Goal: Transaction & Acquisition: Obtain resource

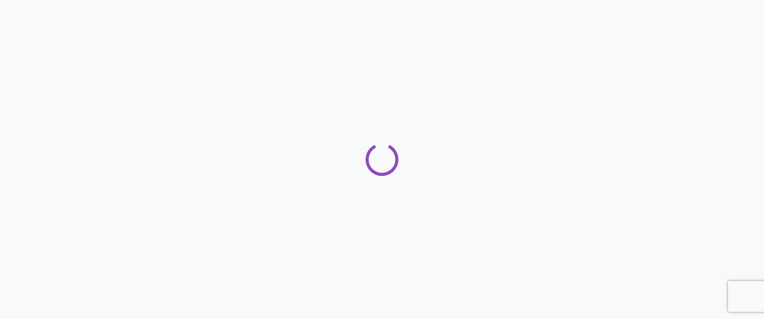
click at [314, 148] on div "Loading" at bounding box center [382, 159] width 764 height 33
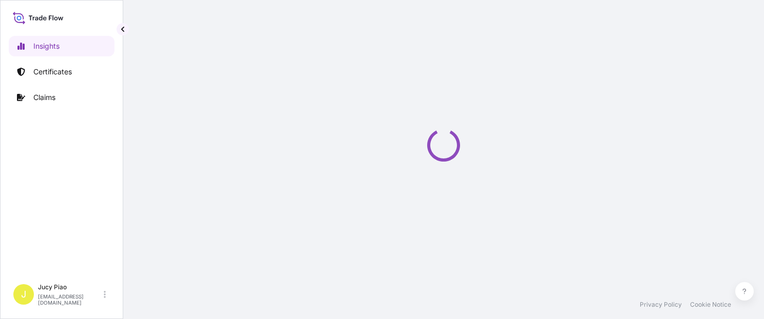
select select "2025"
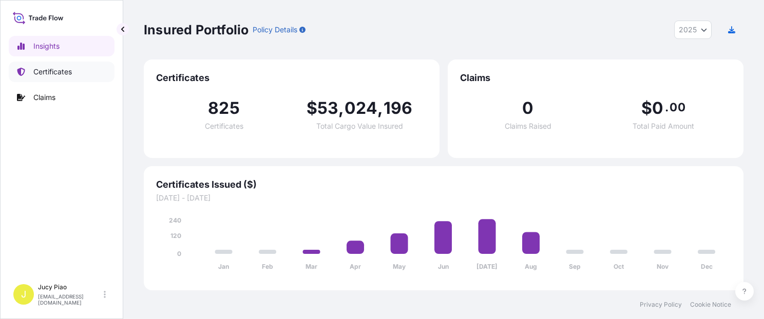
click at [38, 71] on p "Certificates" at bounding box center [52, 72] width 38 height 10
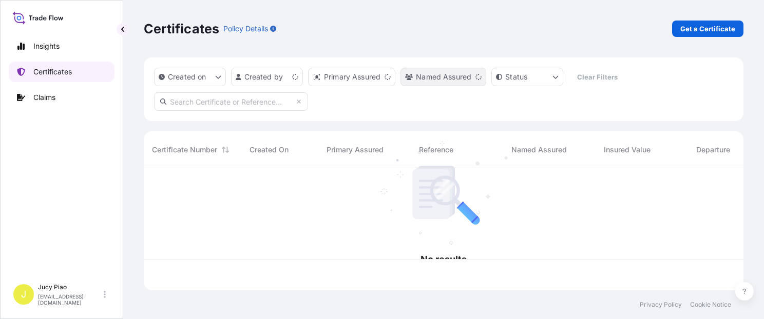
scroll to position [120, 591]
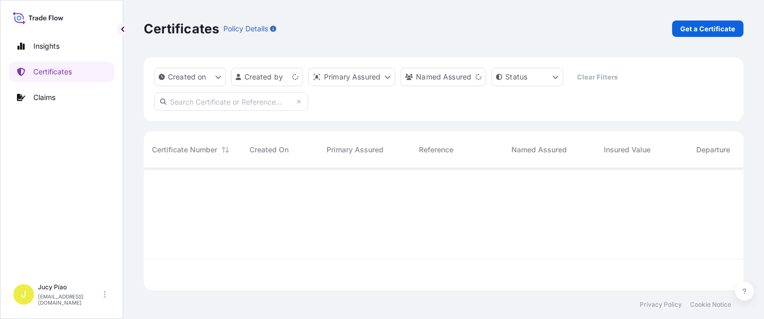
click at [704, 21] on link "Get a Certificate" at bounding box center [707, 29] width 71 height 16
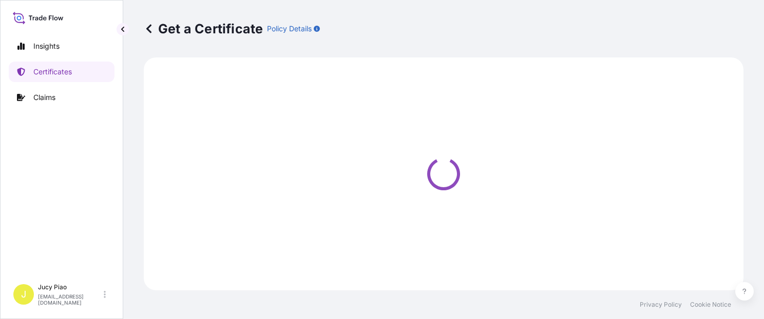
click at [705, 28] on div "Get a Certificate Policy Details" at bounding box center [444, 29] width 600 height 16
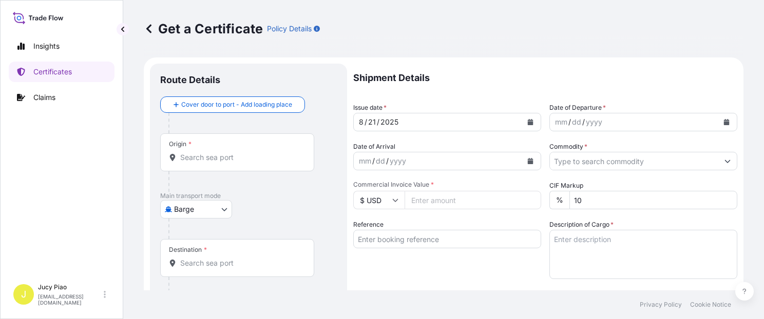
click at [211, 212] on body "Insights Certificates Claims J Jucy Piao [EMAIL_ADDRESS][DOMAIN_NAME] Get a Cer…" at bounding box center [382, 159] width 764 height 319
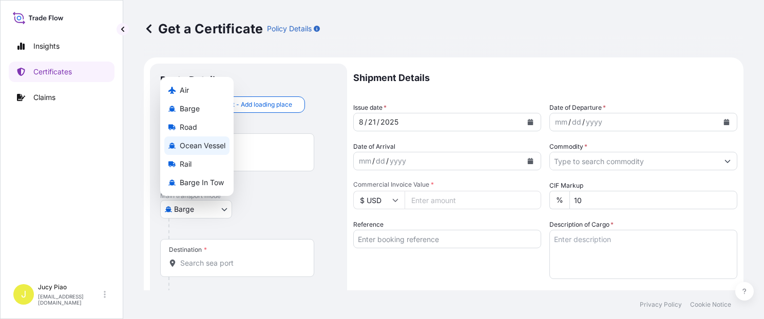
click at [206, 142] on span "Ocean Vessel" at bounding box center [203, 146] width 46 height 10
select select "Ocean Vessel"
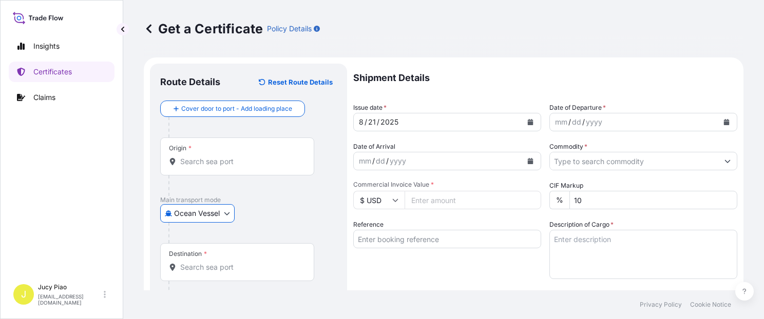
click at [417, 239] on input "Reference" at bounding box center [447, 239] width 188 height 18
paste input "KMTCSHAO358184"
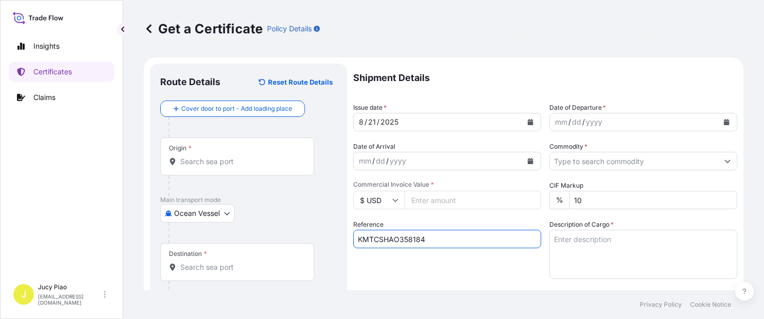
type input "KMTCSHAO358184"
click at [389, 268] on div "Reference KMTCSHAO358184" at bounding box center [447, 250] width 188 height 60
click at [240, 160] on input "Origin *" at bounding box center [240, 162] width 121 height 10
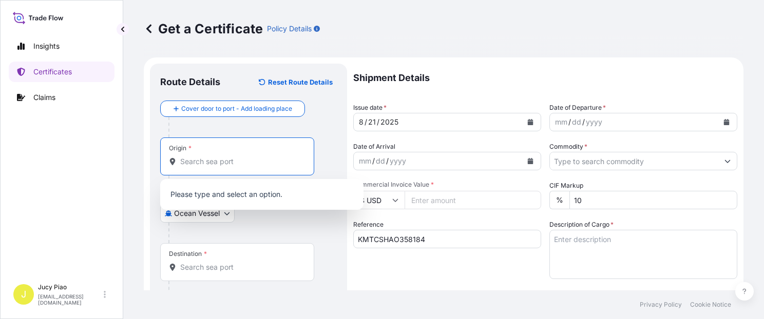
paste input "[GEOGRAPHIC_DATA]"
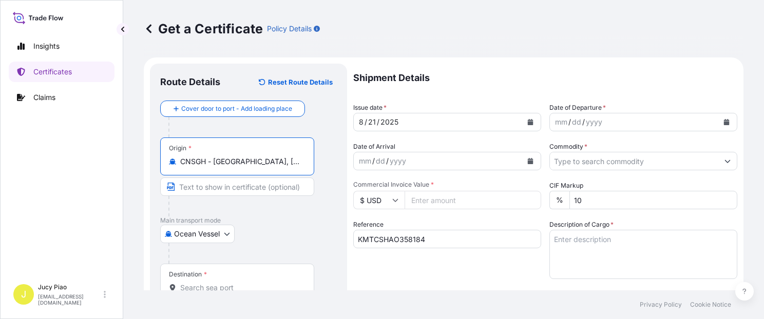
drag, startPoint x: 215, startPoint y: 164, endPoint x: 299, endPoint y: 168, distance: 84.8
click at [299, 168] on div "Origin * CNSGH - [GEOGRAPHIC_DATA], [GEOGRAPHIC_DATA]" at bounding box center [237, 157] width 154 height 38
type input "CNSGH - [GEOGRAPHIC_DATA], [GEOGRAPHIC_DATA]"
click at [248, 188] on input "Text to appear on certificate" at bounding box center [237, 187] width 154 height 18
paste input "[GEOGRAPHIC_DATA], [GEOGRAPHIC_DATA]"
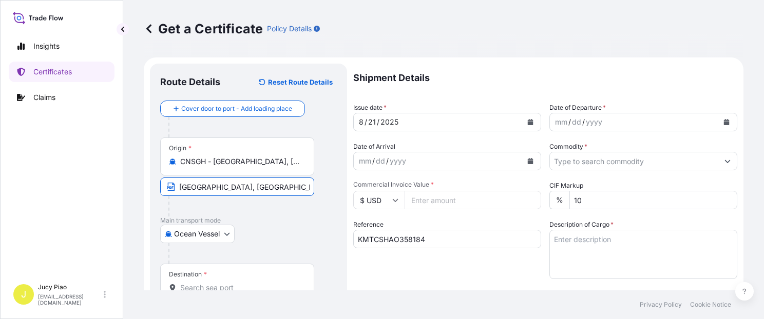
scroll to position [87, 0]
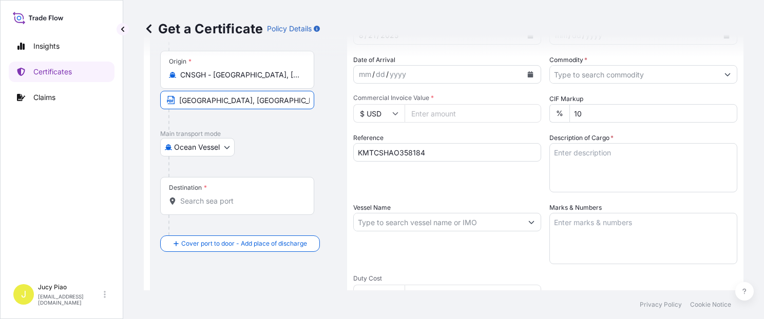
type input "[GEOGRAPHIC_DATA], [GEOGRAPHIC_DATA]"
click at [216, 206] on div "Destination *" at bounding box center [237, 196] width 154 height 38
click at [216, 206] on input "Destination *" at bounding box center [240, 201] width 121 height 10
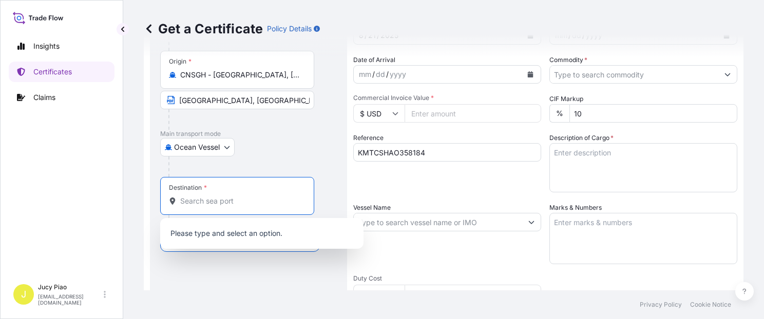
click at [220, 202] on input "Destination *" at bounding box center [240, 201] width 121 height 10
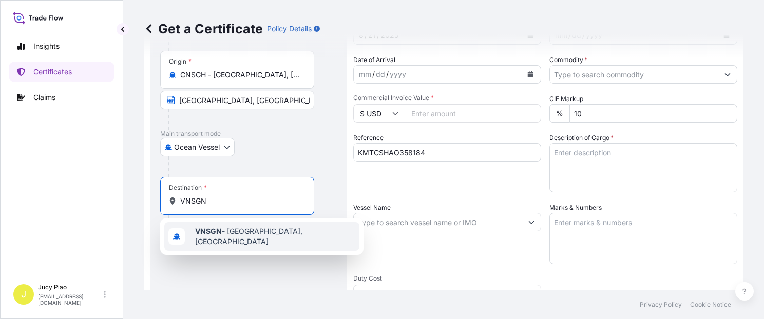
click at [212, 233] on b "VNSGN" at bounding box center [208, 231] width 27 height 9
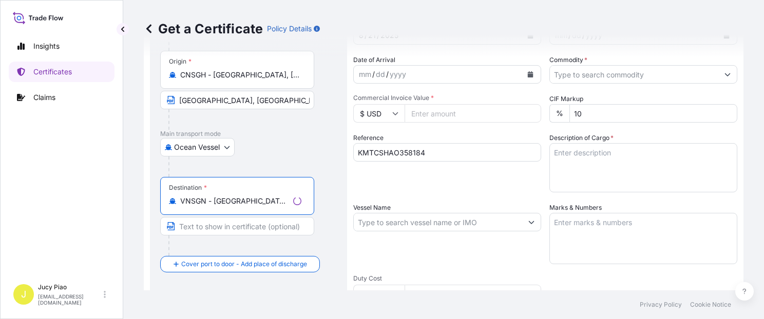
type input "VNSGN - [GEOGRAPHIC_DATA], [GEOGRAPHIC_DATA]"
click at [200, 227] on input "Text to appear on certificate" at bounding box center [237, 226] width 154 height 18
paste input "CAT LAI, HOCHIMINH"
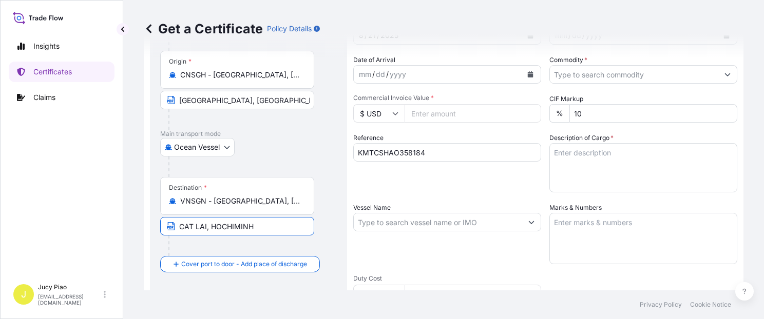
type input "CAT LAI, HOCHIMINH"
click at [333, 201] on div "Destination * VNSGN - [GEOGRAPHIC_DATA], [GEOGRAPHIC_DATA] CAT LAI, HOCHIMINH" at bounding box center [248, 216] width 177 height 79
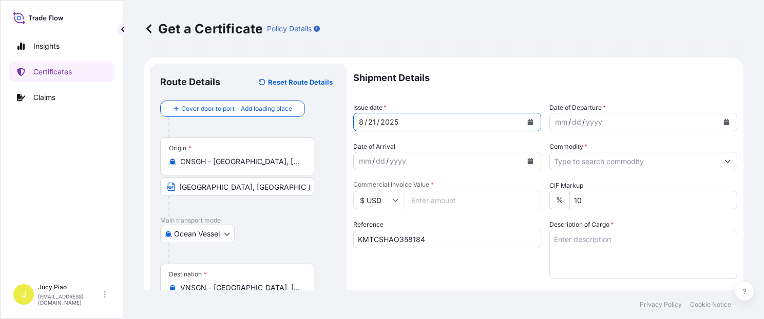
click at [372, 122] on div "21" at bounding box center [372, 122] width 10 height 12
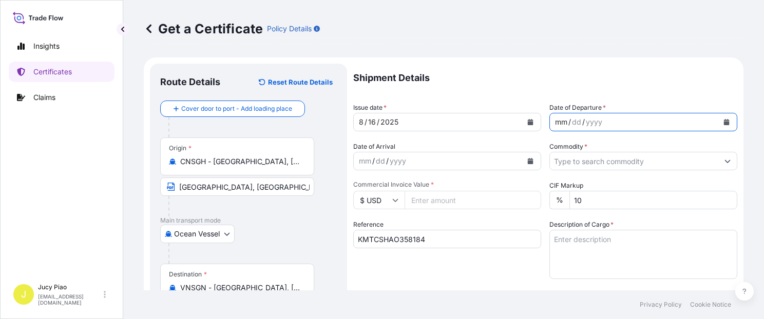
click at [568, 126] on div "/" at bounding box center [569, 122] width 3 height 12
click at [577, 163] on input "Commodity *" at bounding box center [634, 161] width 168 height 18
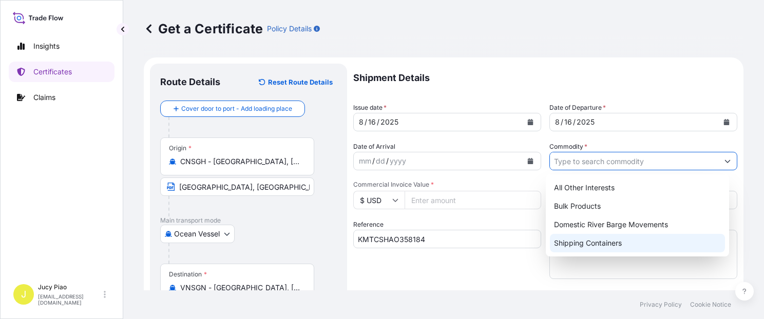
click at [587, 249] on div "Shipping Containers" at bounding box center [637, 243] width 175 height 18
type input "Shipping Containers"
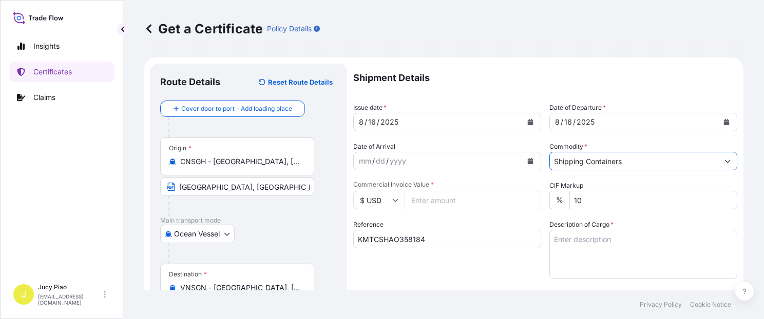
click at [419, 200] on input "Commercial Invoice Value *" at bounding box center [472, 200] width 137 height 18
type input "33300"
click at [524, 284] on div "Shipment Details Issue date * [DATE] Date of Departure * [DATE] Date of Arrival…" at bounding box center [545, 308] width 384 height 489
click at [595, 257] on textarea "Description of Cargo *" at bounding box center [643, 254] width 188 height 49
paste textarea "THERMOPLASTIC POLYURETHANE ESTANE(R) S375D-1N, PE FOIL BAG ESTANE(R) S360D-7N, …"
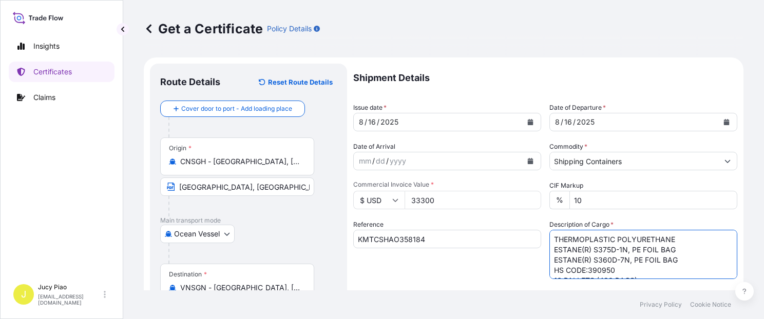
scroll to position [6, 0]
type textarea "THERMOPLASTIC POLYURETHANE ESTANE(R) S375D-1N, PE FOIL BAG ESTANE(R) S360D-7N, …"
click at [476, 272] on div "Reference KMTCSHAO358184" at bounding box center [447, 250] width 188 height 60
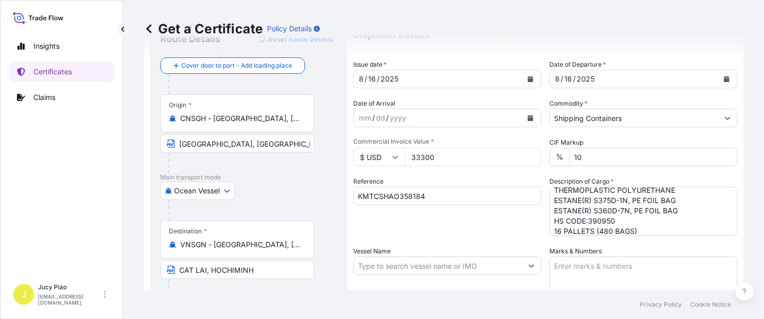
click at [611, 268] on textarea "Marks & Numbers" at bounding box center [643, 282] width 188 height 51
paste textarea "LCH33250708"
type textarea "LCH33250708"
click at [418, 261] on input "Vessel Name" at bounding box center [438, 266] width 168 height 18
click at [410, 272] on input "Vessel Name" at bounding box center [438, 266] width 168 height 18
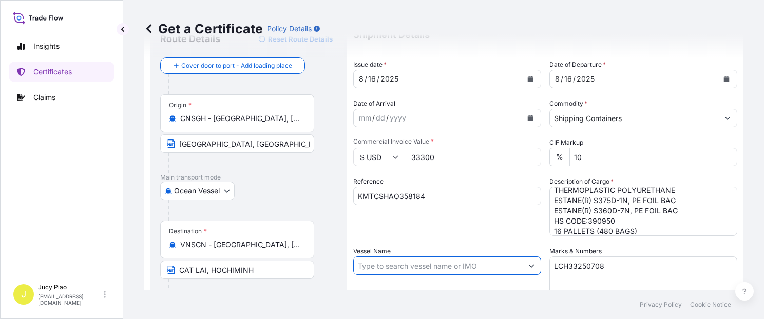
paste input "POS [GEOGRAPHIC_DATA]"
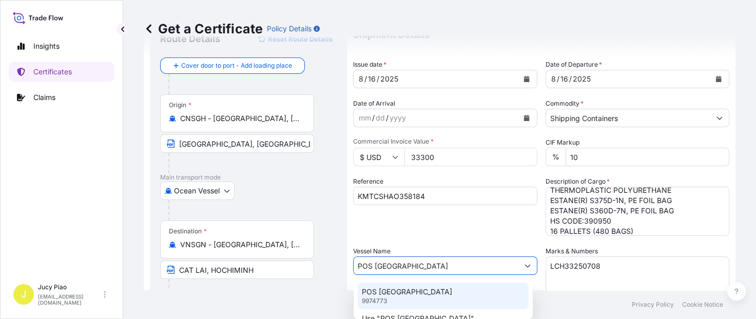
click at [409, 293] on p "POS [GEOGRAPHIC_DATA]" at bounding box center [407, 292] width 90 height 10
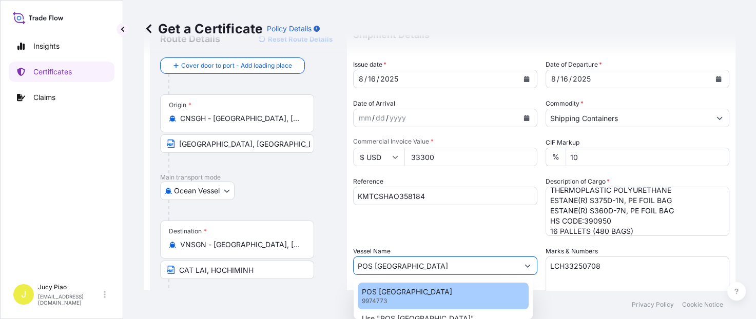
type input "POS [GEOGRAPHIC_DATA]"
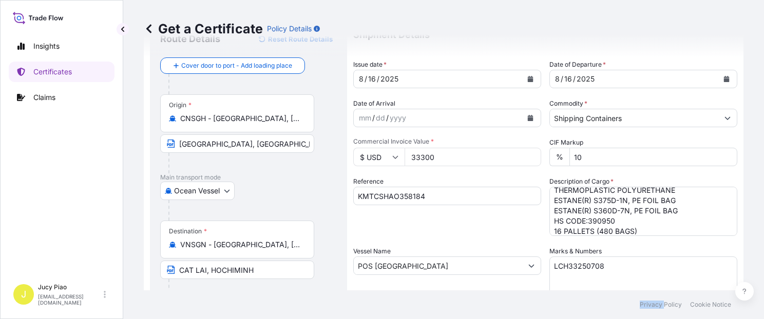
click at [409, 293] on footer "Privacy Policy Cookie Notice" at bounding box center [443, 305] width 641 height 29
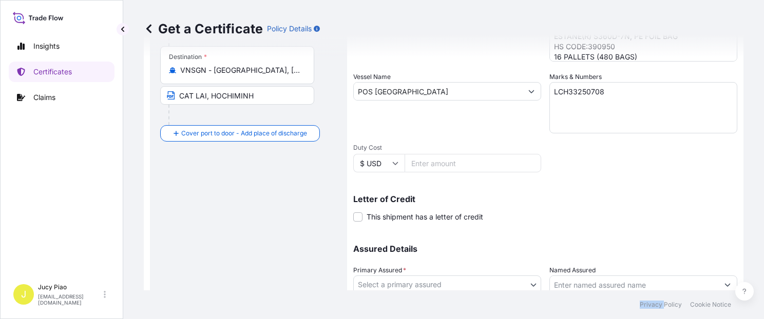
scroll to position [261, 0]
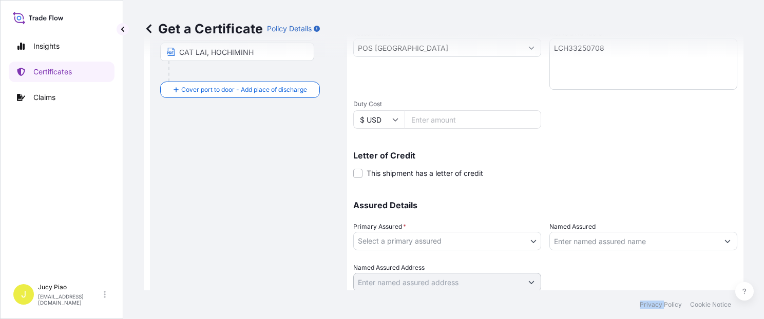
click at [452, 242] on body "0 options available. 2 options available. Insights Certificates Claims J Jucy P…" at bounding box center [382, 159] width 764 height 319
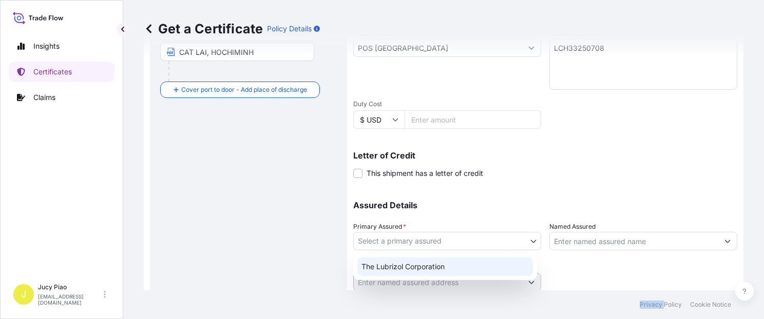
click at [426, 265] on div "The Lubrizol Corporation" at bounding box center [445, 267] width 176 height 18
select select "31566"
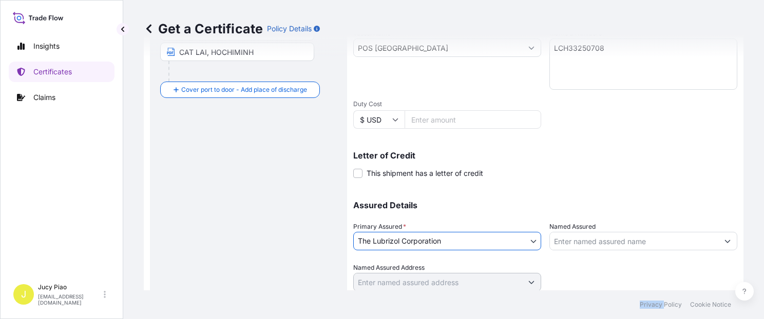
click at [574, 242] on input "Named Assured" at bounding box center [634, 241] width 168 height 18
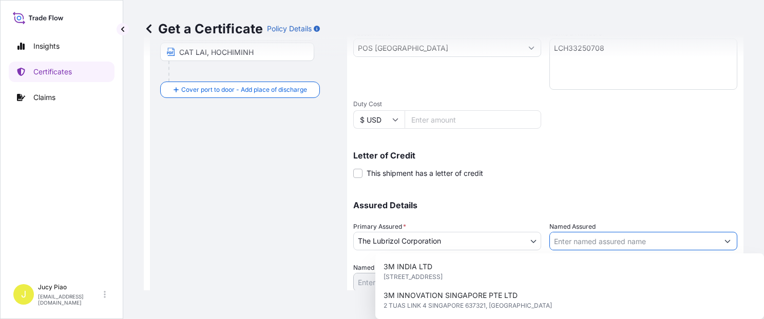
paste input "[PERSON_NAME] LOGISTICS JSC ON BEHALF OF CONG TY TNHH CHEMSCO VINA"
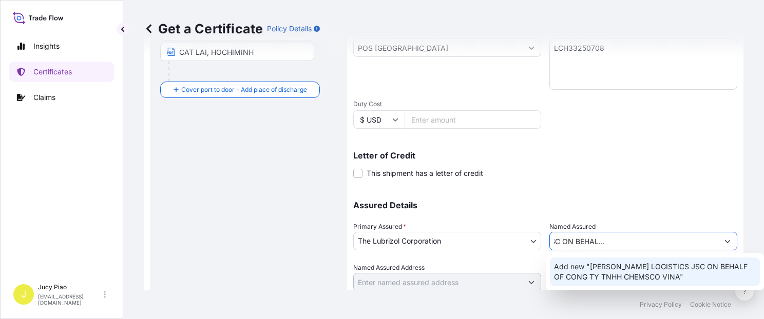
click at [611, 264] on span "Add new "[PERSON_NAME] LOGISTICS JSC ON BEHALF OF CONG TY TNHH CHEMSCO VINA"" at bounding box center [655, 272] width 202 height 21
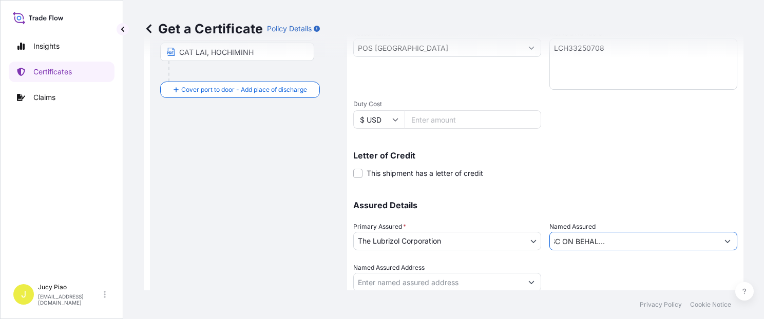
type input "[PERSON_NAME] LOGISTICS JSC ON BEHALF OF CONG TY TNHH CHEMSCO VINA"
click at [623, 270] on div at bounding box center [643, 277] width 188 height 29
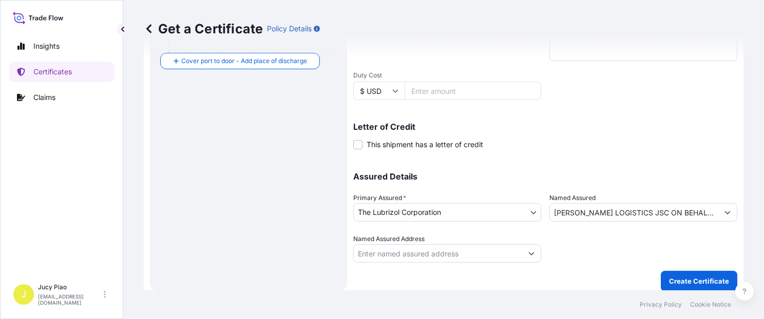
click at [694, 284] on p "Create Certificate" at bounding box center [699, 281] width 60 height 10
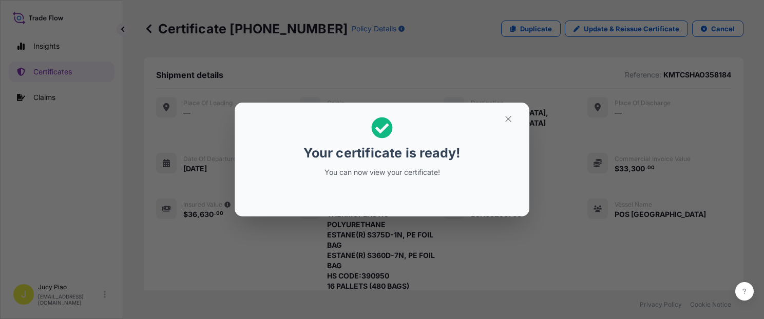
click at [507, 118] on icon "button" at bounding box center [508, 118] width 9 height 9
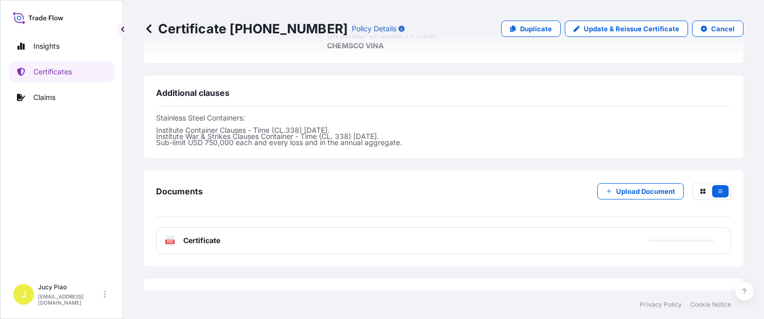
scroll to position [418, 0]
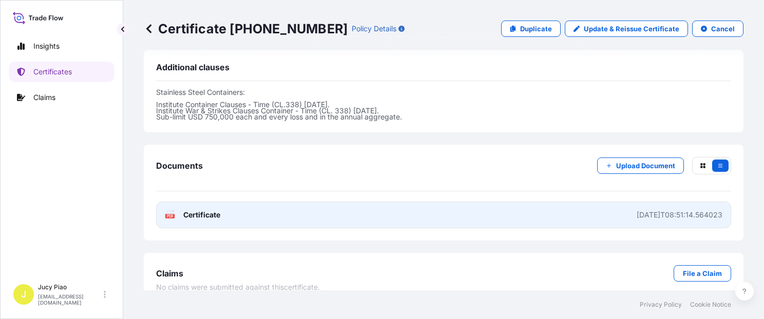
click at [501, 202] on link "PDF Certificate [DATE]T08:51:14.564023" at bounding box center [443, 215] width 575 height 27
